Goal: Check status: Check status

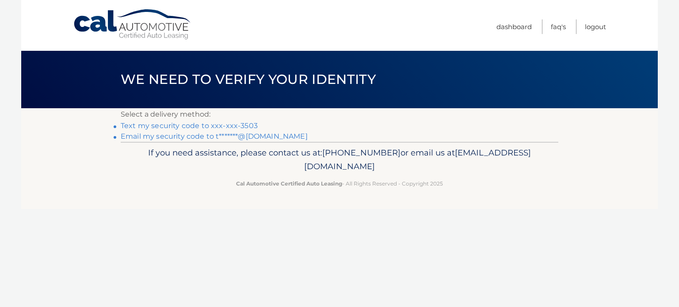
click at [191, 137] on link "Email my security code to t*******@yahoo.com" at bounding box center [214, 136] width 187 height 8
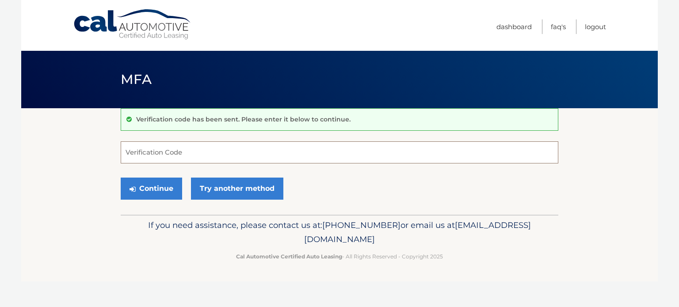
click at [225, 154] on input "Verification Code" at bounding box center [339, 152] width 437 height 22
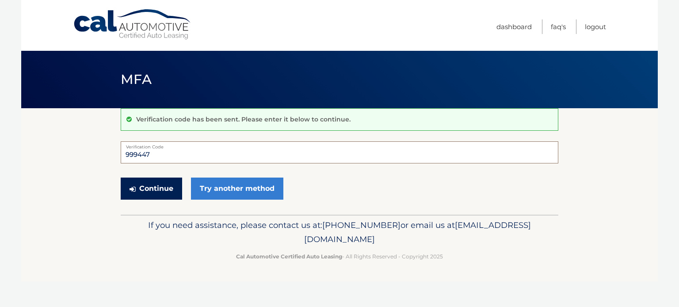
type input "999447"
click at [145, 192] on button "Continue" at bounding box center [151, 189] width 61 height 22
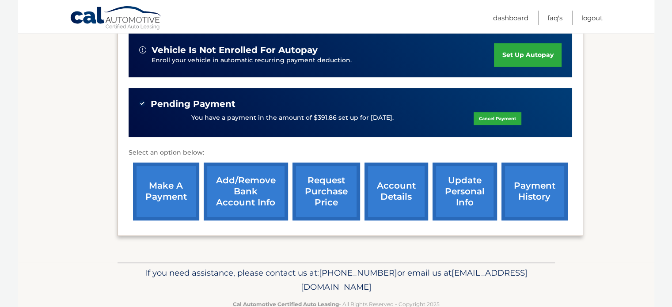
scroll to position [298, 0]
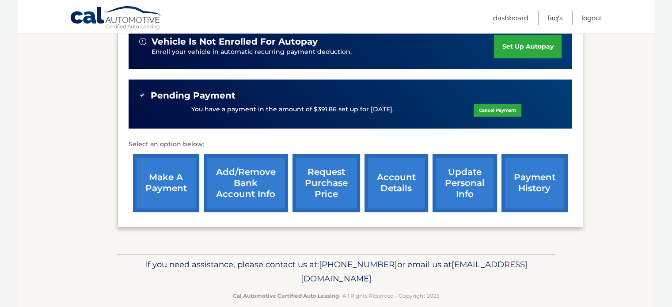
click at [391, 168] on link "account details" at bounding box center [396, 183] width 64 height 58
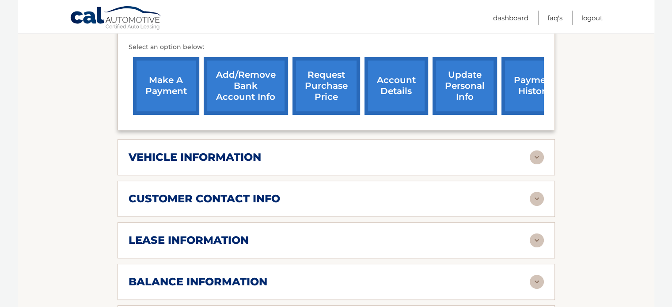
scroll to position [353, 0]
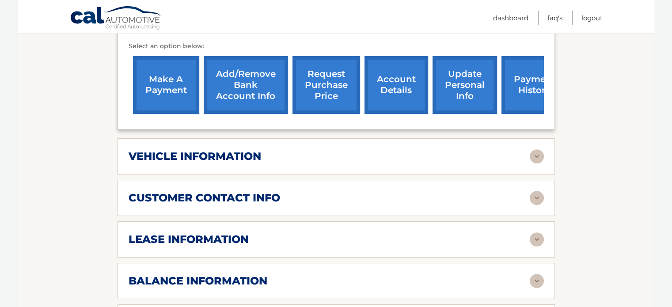
click at [535, 232] on img at bounding box center [537, 239] width 14 height 14
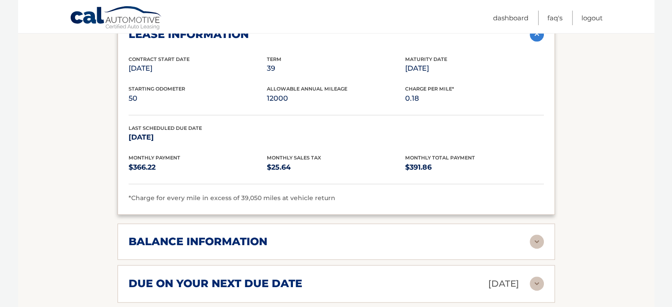
scroll to position [574, 0]
